Goal: Information Seeking & Learning: Understand process/instructions

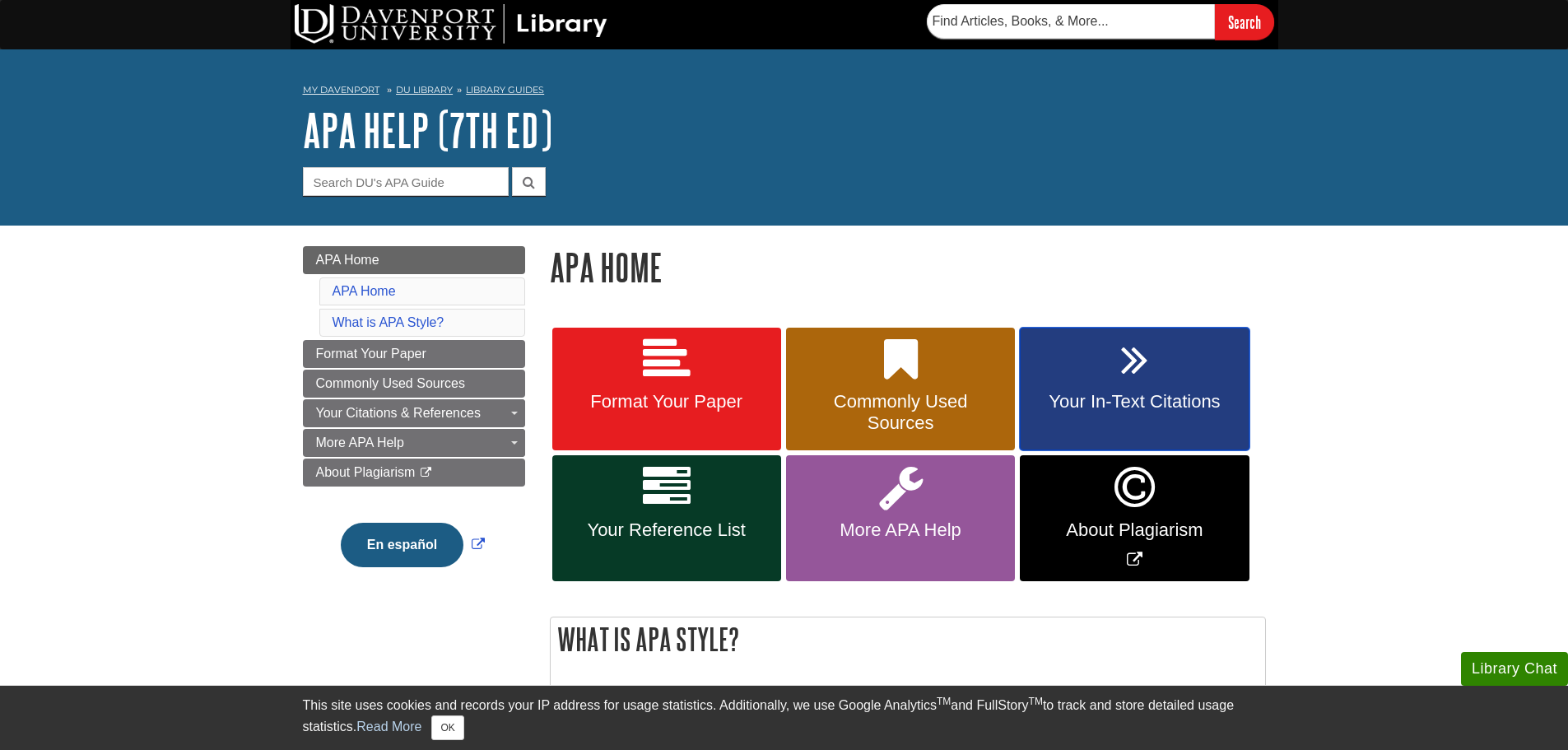
click at [1133, 390] on link "Your In-Text Citations" at bounding box center [1134, 389] width 229 height 123
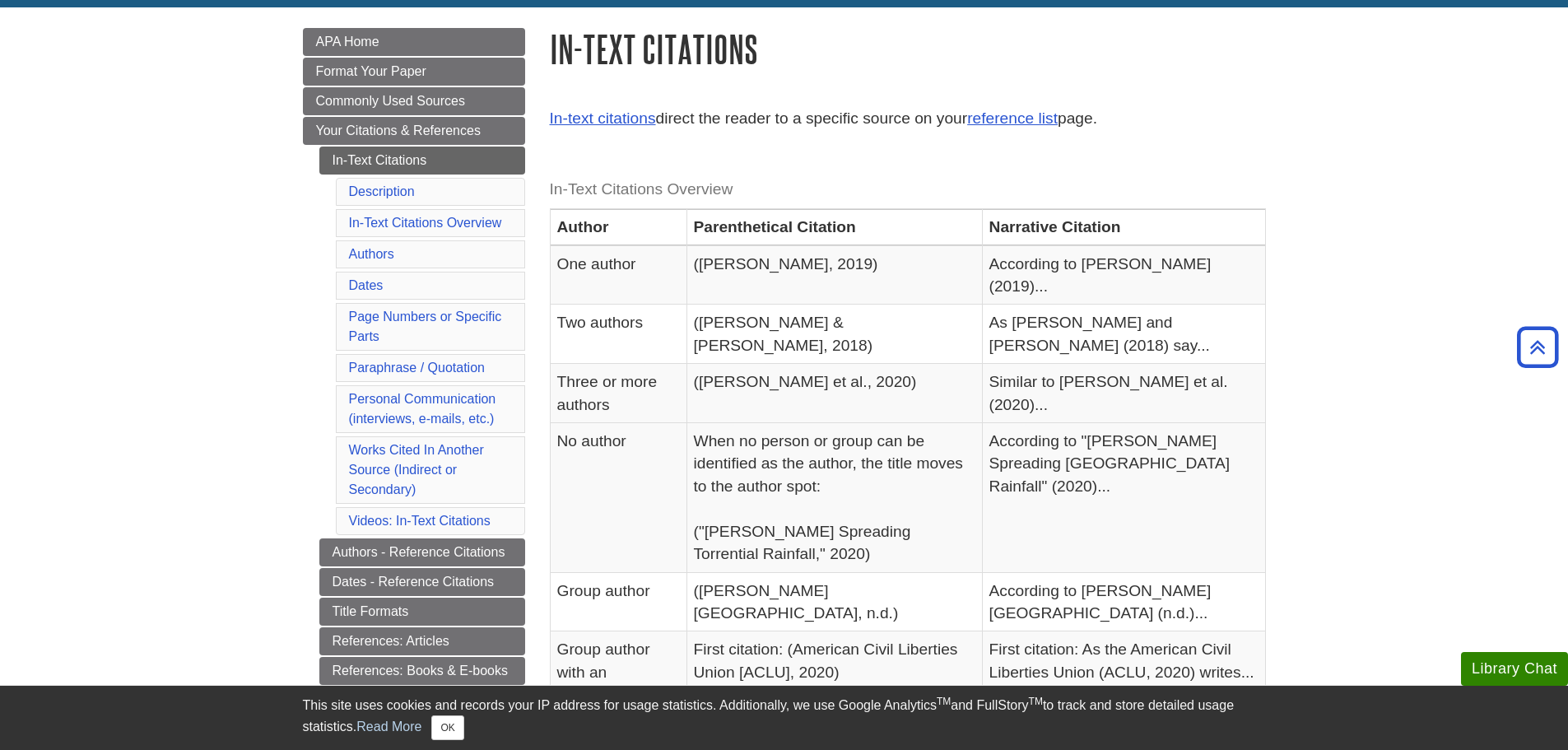
scroll to position [212, 0]
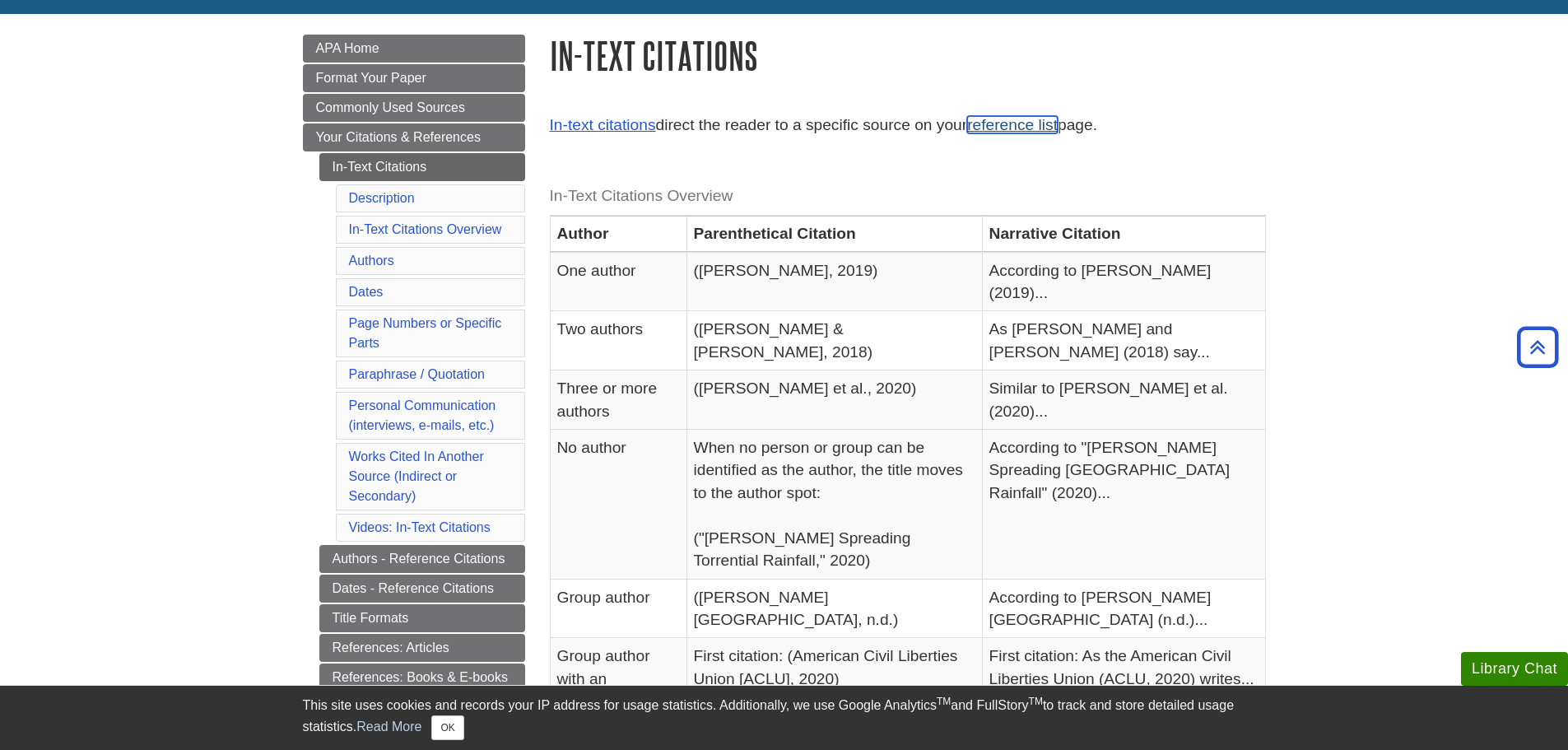
click at [1039, 127] on link "reference list" at bounding box center [1013, 125] width 90 height 18
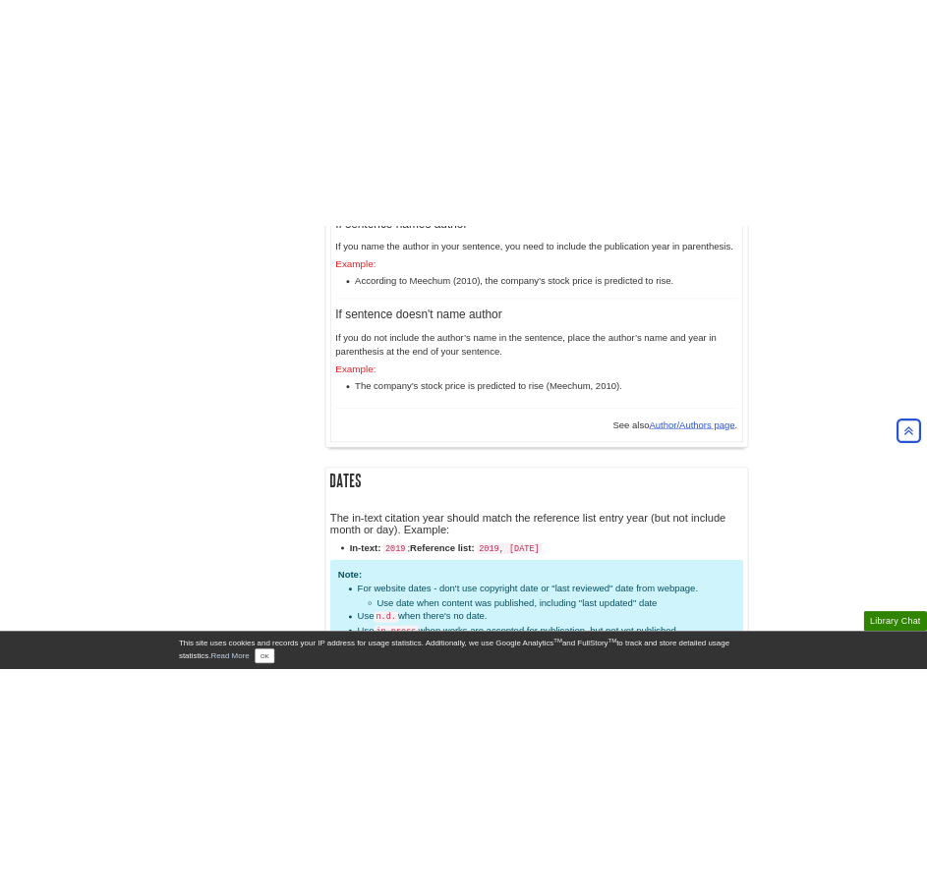
scroll to position [1856, 0]
